Goal: Transaction & Acquisition: Purchase product/service

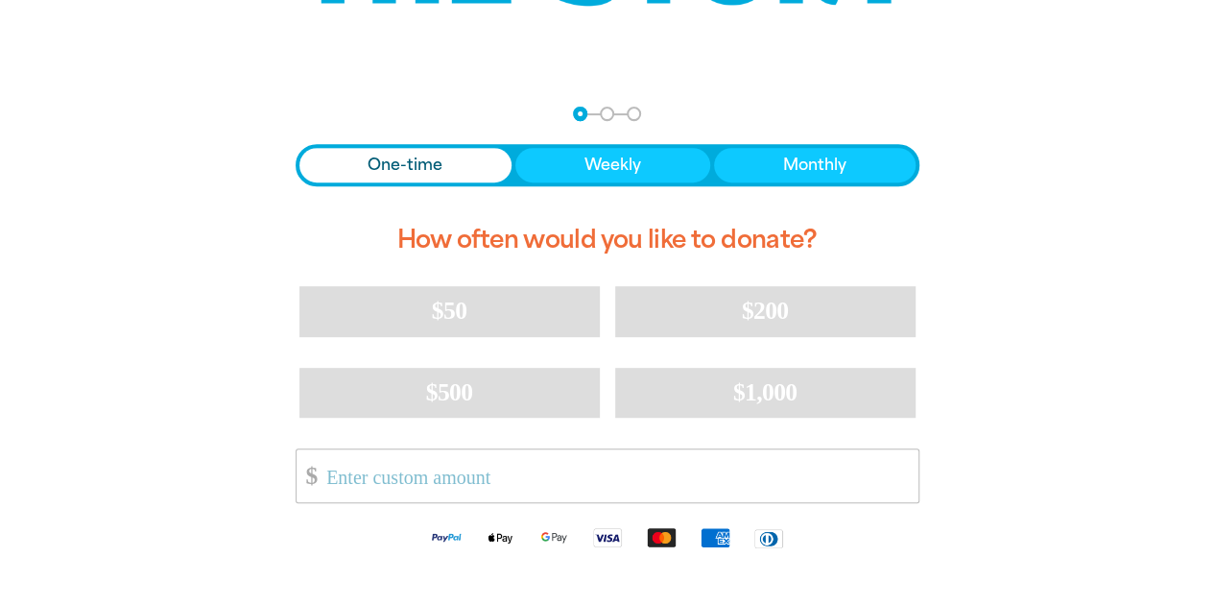
scroll to position [384, 0]
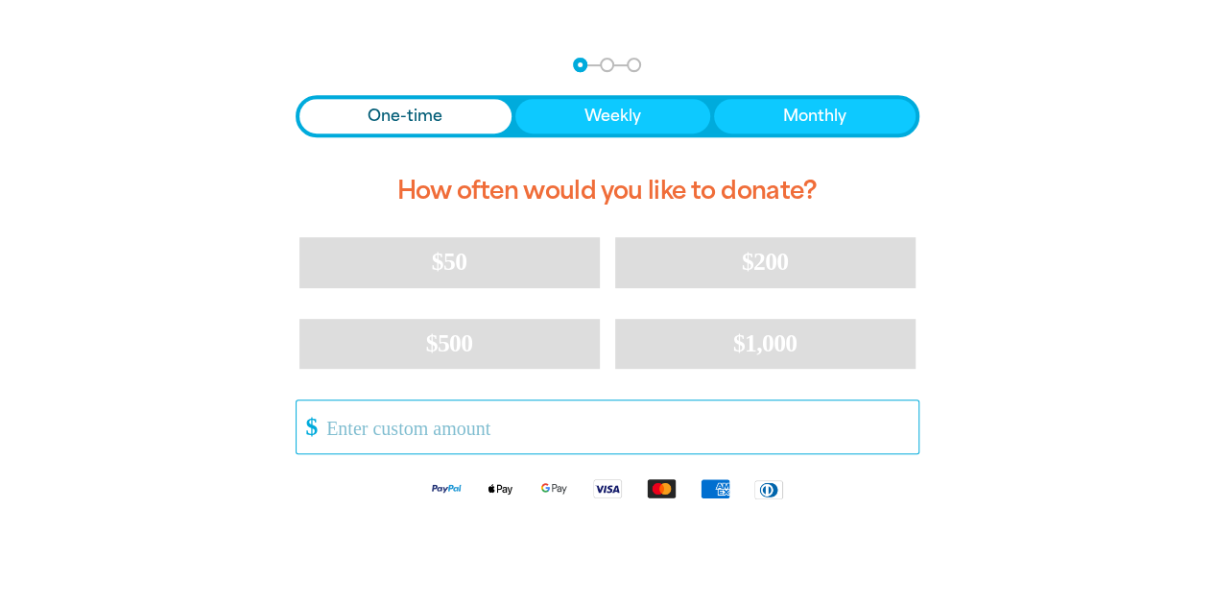
click at [425, 428] on input "Other Amount" at bounding box center [615, 426] width 605 height 53
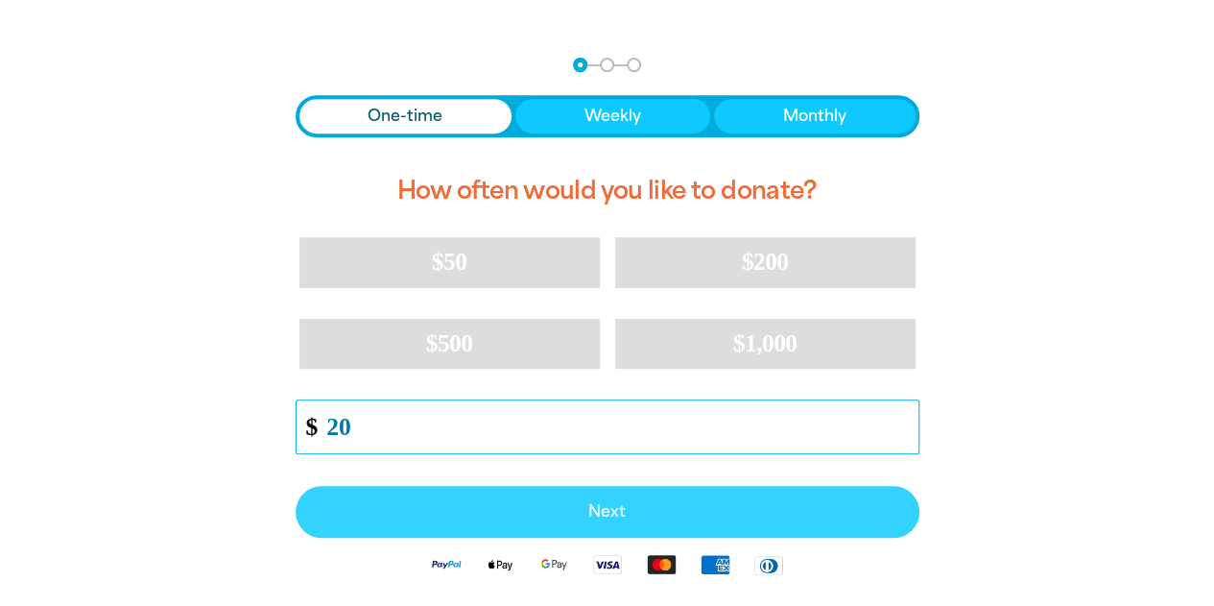
type input "20"
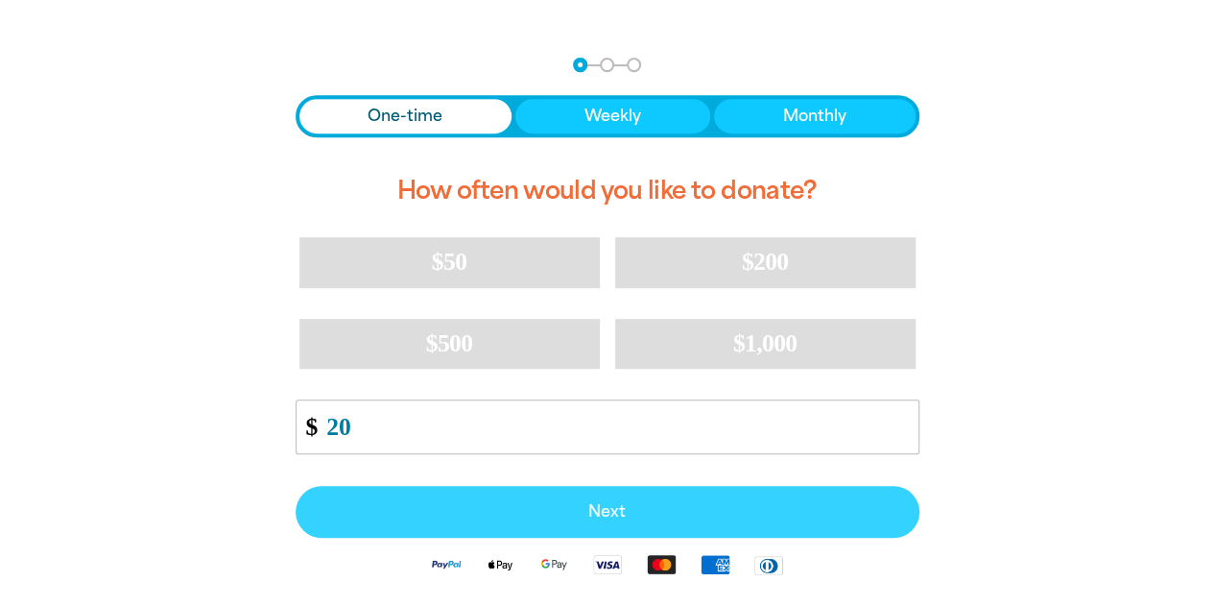
click at [505, 517] on span "Next" at bounding box center [608, 511] width 582 height 15
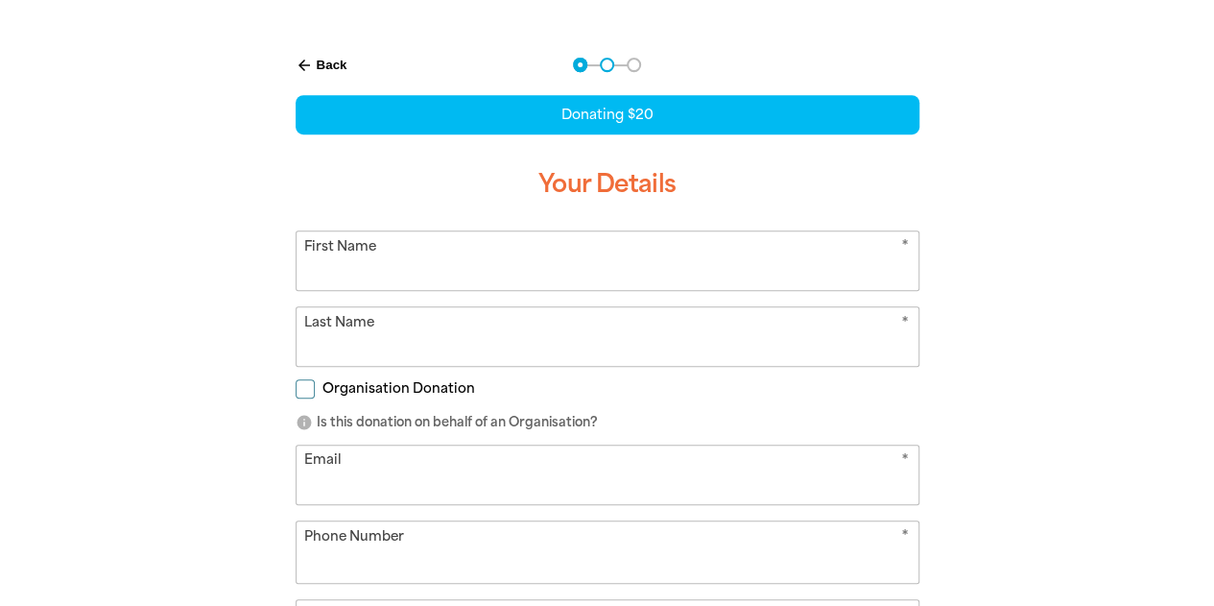
scroll to position [405, 0]
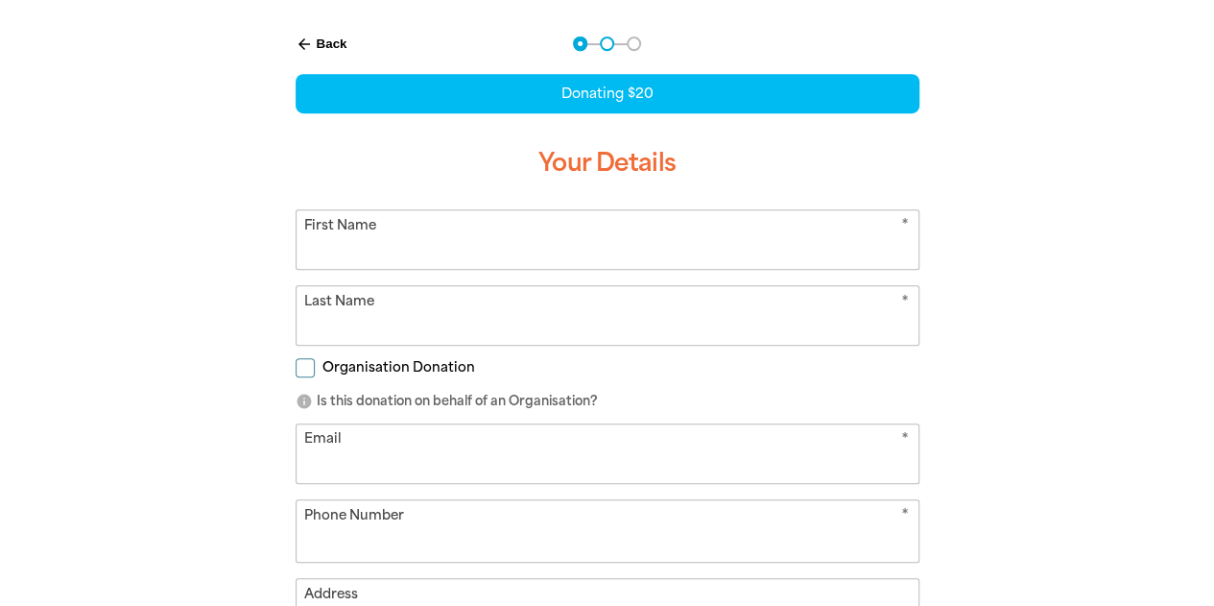
select select "AU"
click at [391, 241] on input "First Name" at bounding box center [608, 239] width 622 height 59
type input "[PERSON_NAME], [PERSON_NAME]"
type input "[PERSON_NAME]"
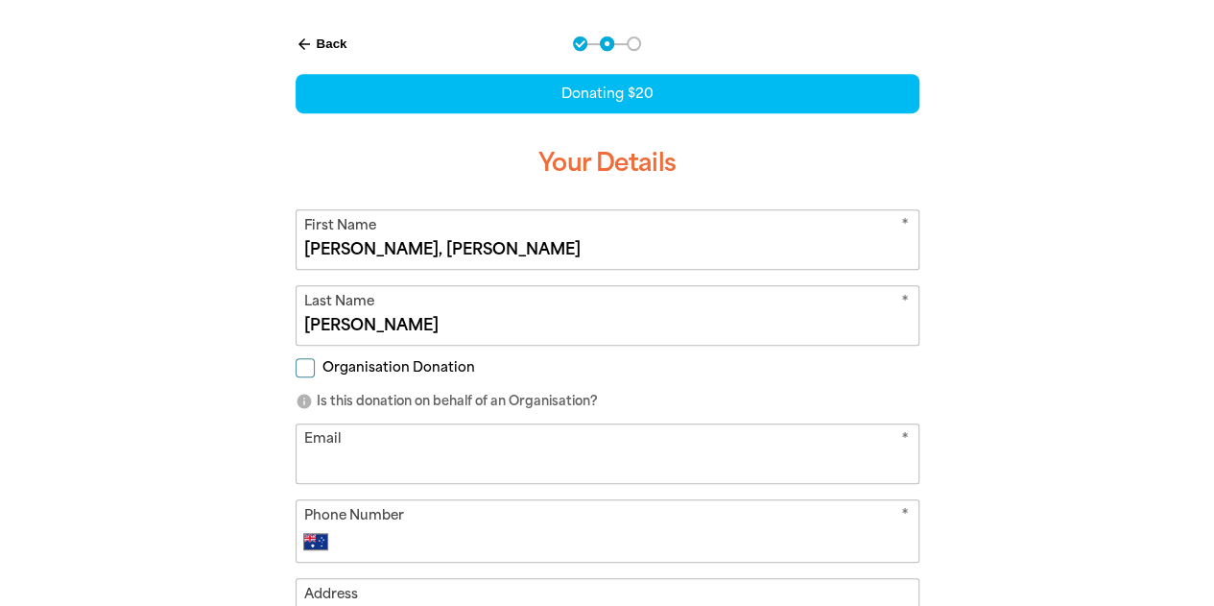
type input "[PERSON_NAME][EMAIL_ADDRESS][PERSON_NAME][DOMAIN_NAME]"
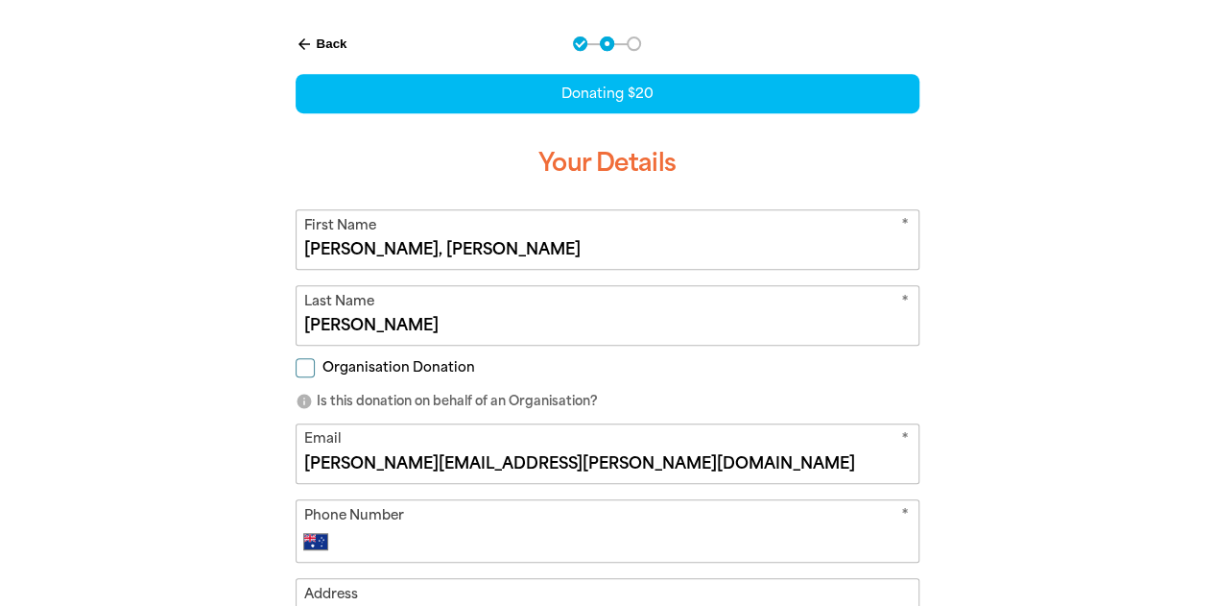
type input "0411 396 284"
type input "576811"
drag, startPoint x: 346, startPoint y: 247, endPoint x: 490, endPoint y: 246, distance: 144.0
click at [490, 246] on input "[PERSON_NAME], [PERSON_NAME]" at bounding box center [608, 239] width 622 height 59
type input "[PERSON_NAME]"
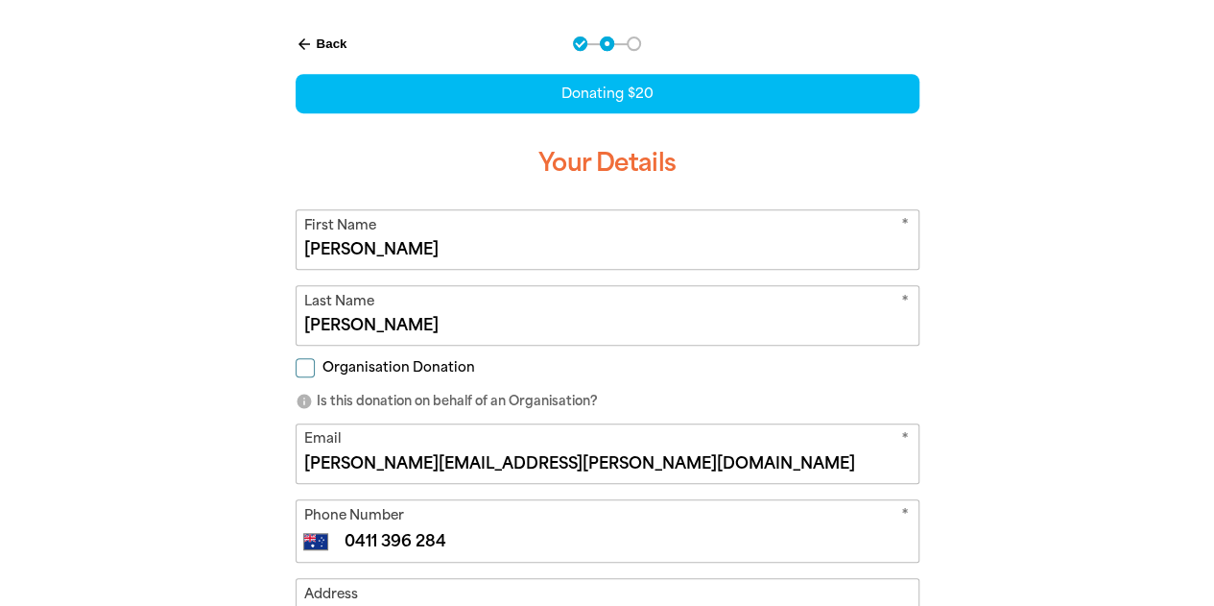
click at [178, 362] on div "arrow_back Back Step 1 Step 2 Step 3 Donating $20 Your Details * First Name [PE…" at bounding box center [608, 457] width 1152 height 891
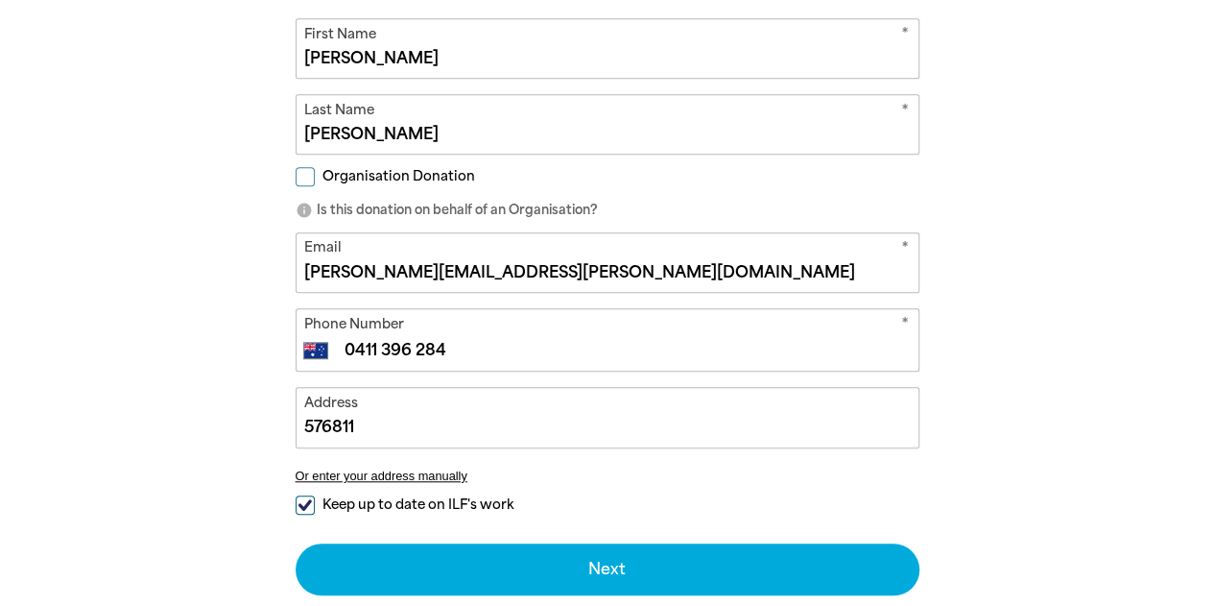
scroll to position [597, 0]
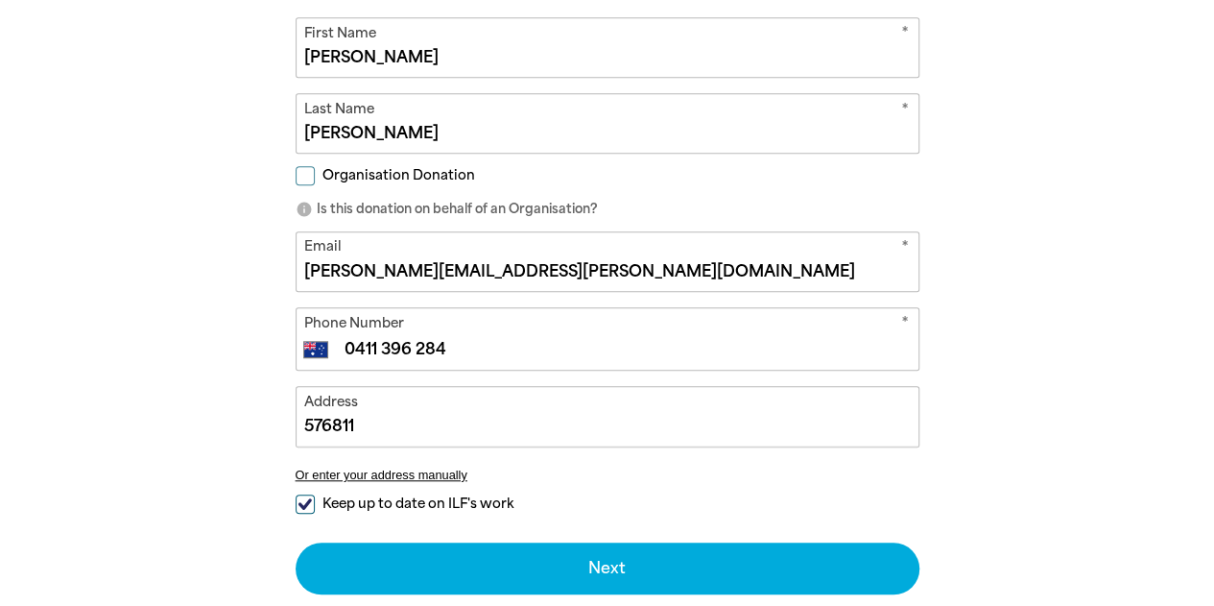
drag, startPoint x: 380, startPoint y: 421, endPoint x: 242, endPoint y: 420, distance: 138.2
click at [243, 420] on div "arrow_back Back Step 1 Step 2 Step 3 Donating $20 Your Details * First Name [PE…" at bounding box center [608, 266] width 730 height 891
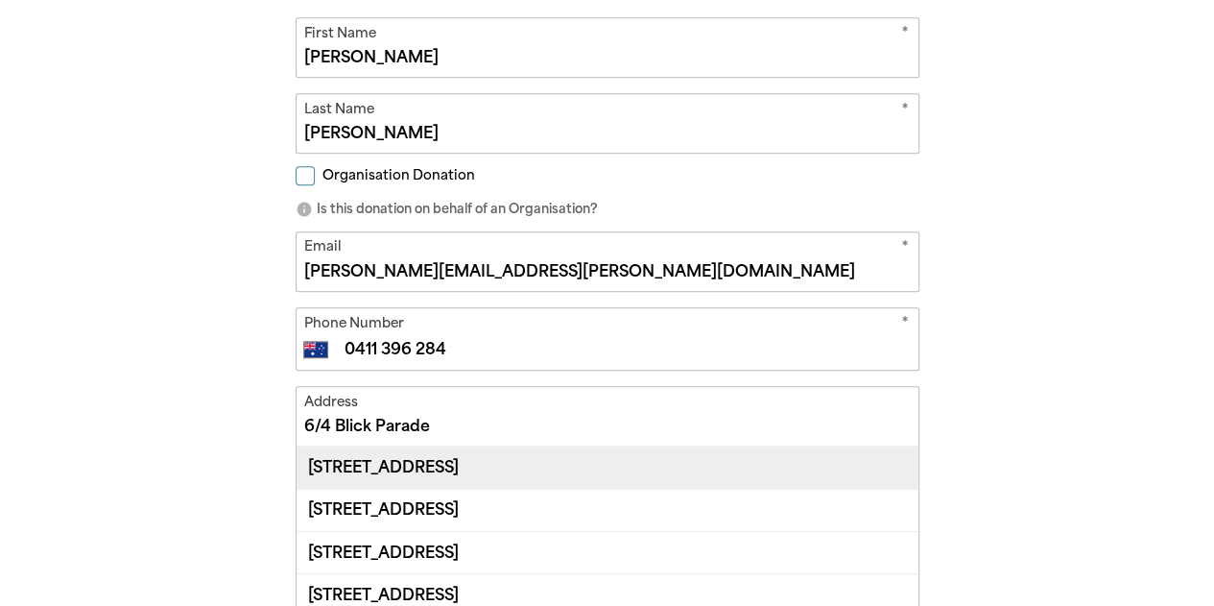
click at [472, 469] on div "[STREET_ADDRESS]" at bounding box center [608, 466] width 622 height 41
type input "[STREET_ADDRESS]"
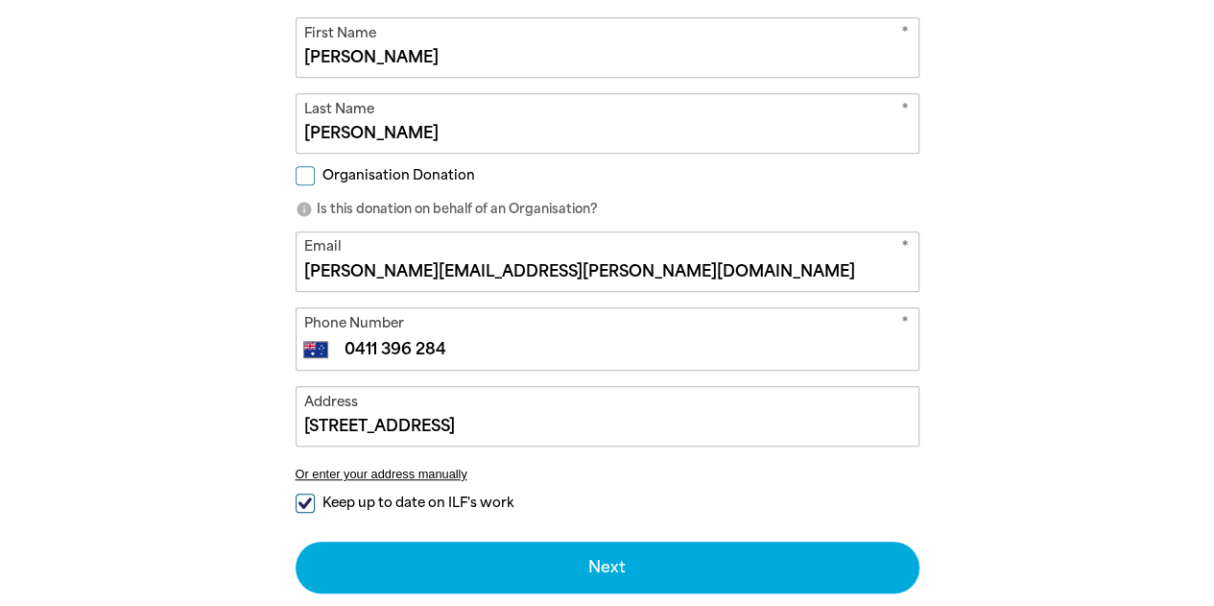
click at [122, 464] on div "arrow_back Back Step 1 Step 2 Step 3 Donating $20 Your Details * First Name [PE…" at bounding box center [608, 266] width 1152 height 890
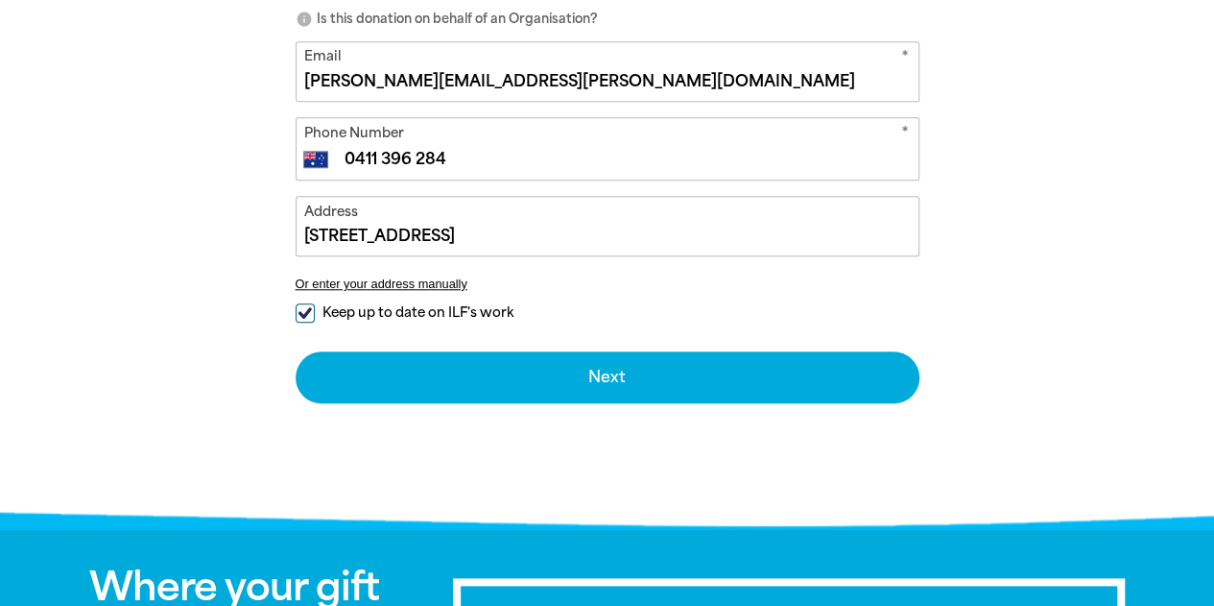
scroll to position [789, 0]
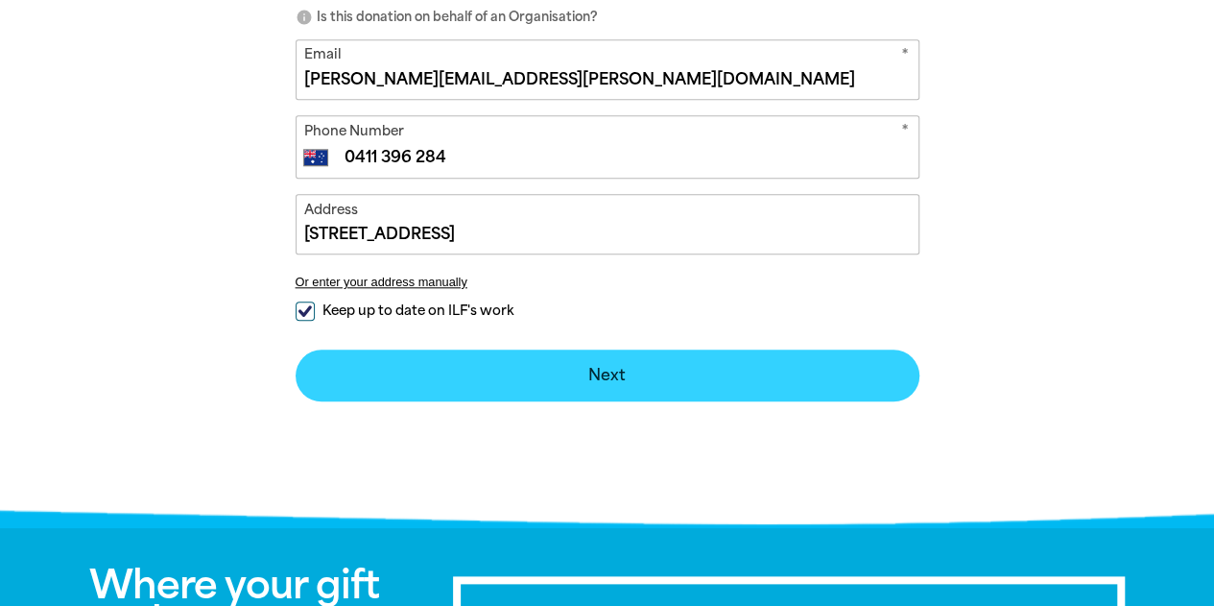
click at [472, 371] on button "Next chevron_right" at bounding box center [608, 375] width 624 height 52
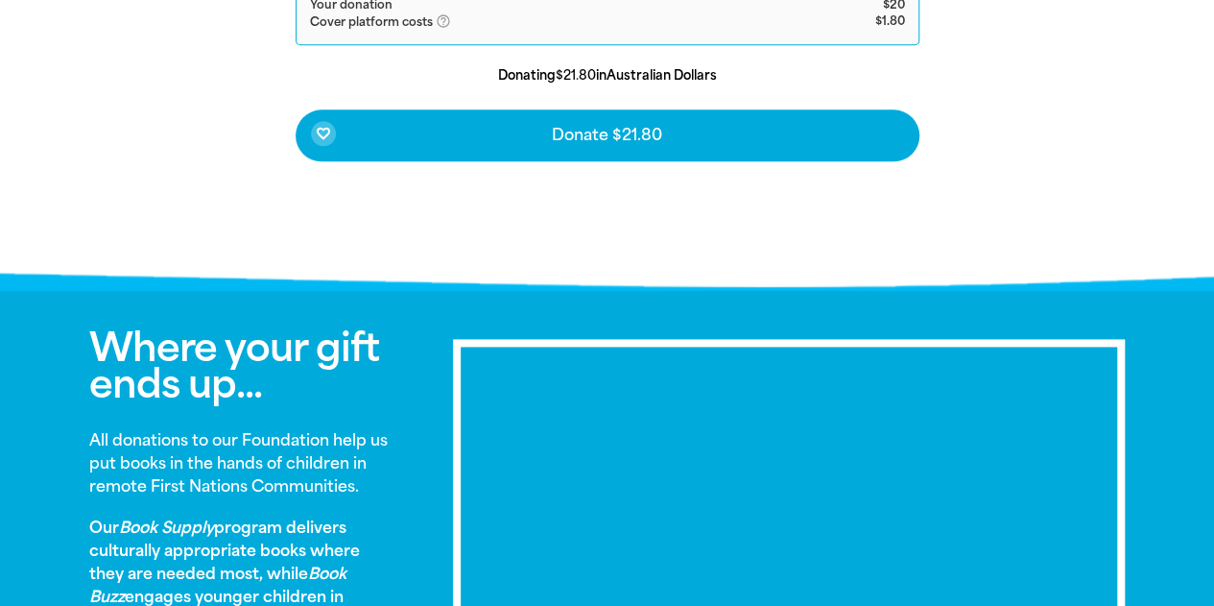
scroll to position [960, 0]
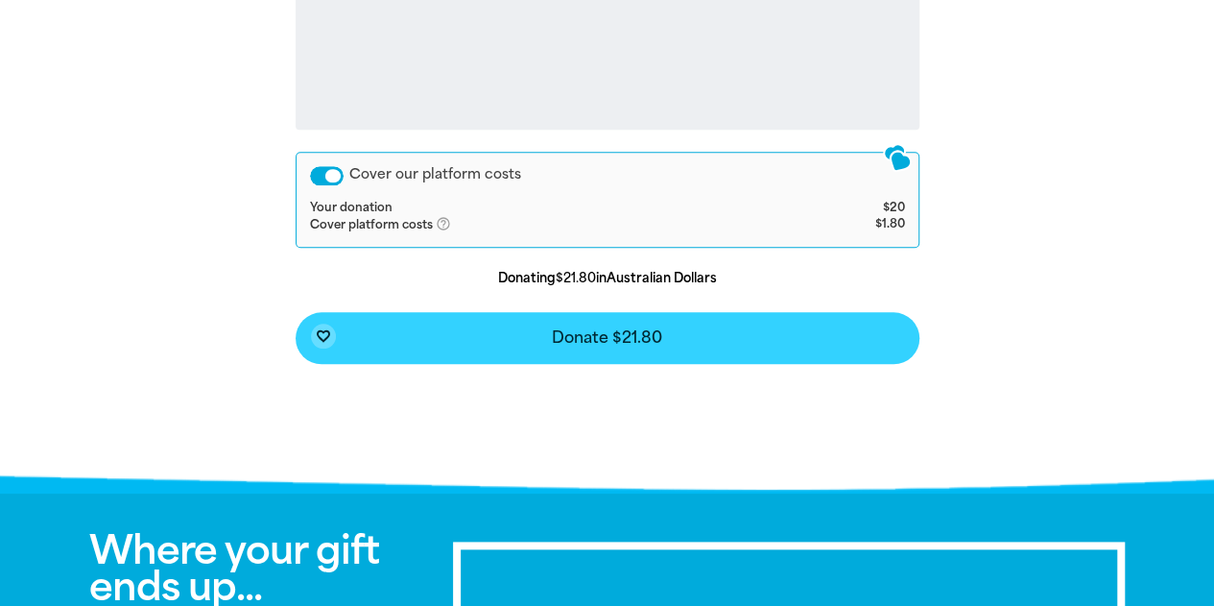
click at [647, 339] on span "Donate $21.80" at bounding box center [607, 337] width 110 height 15
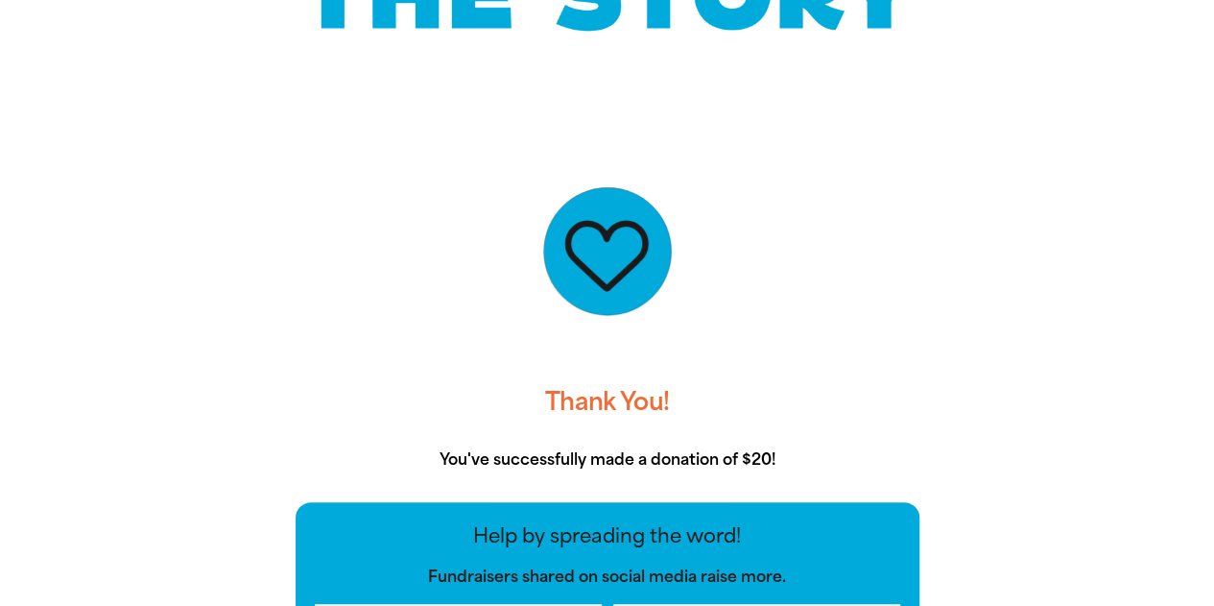
scroll to position [0, 0]
